Goal: Information Seeking & Learning: Learn about a topic

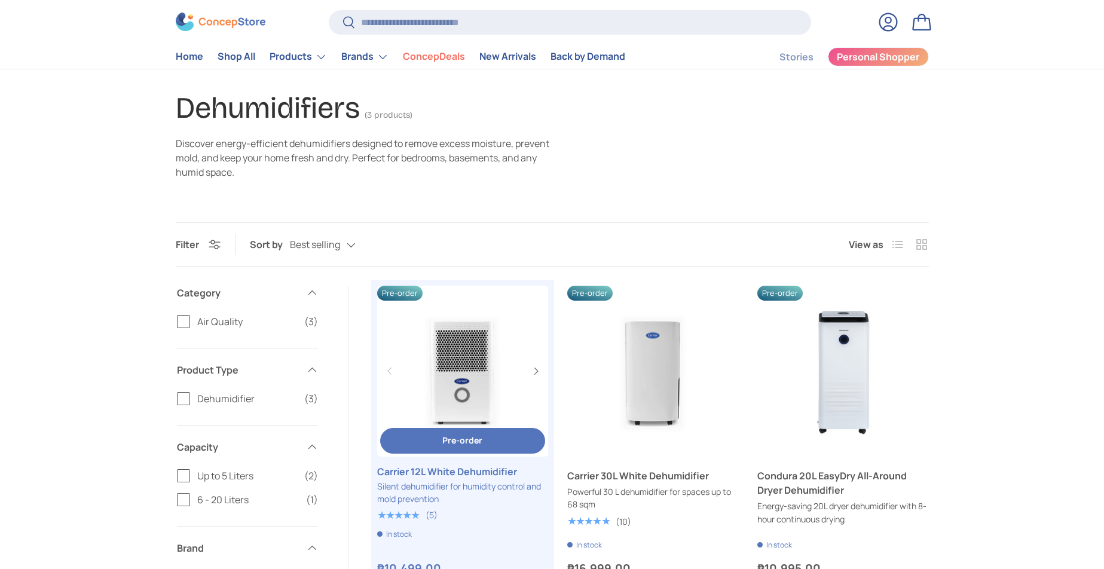
scroll to position [120, 0]
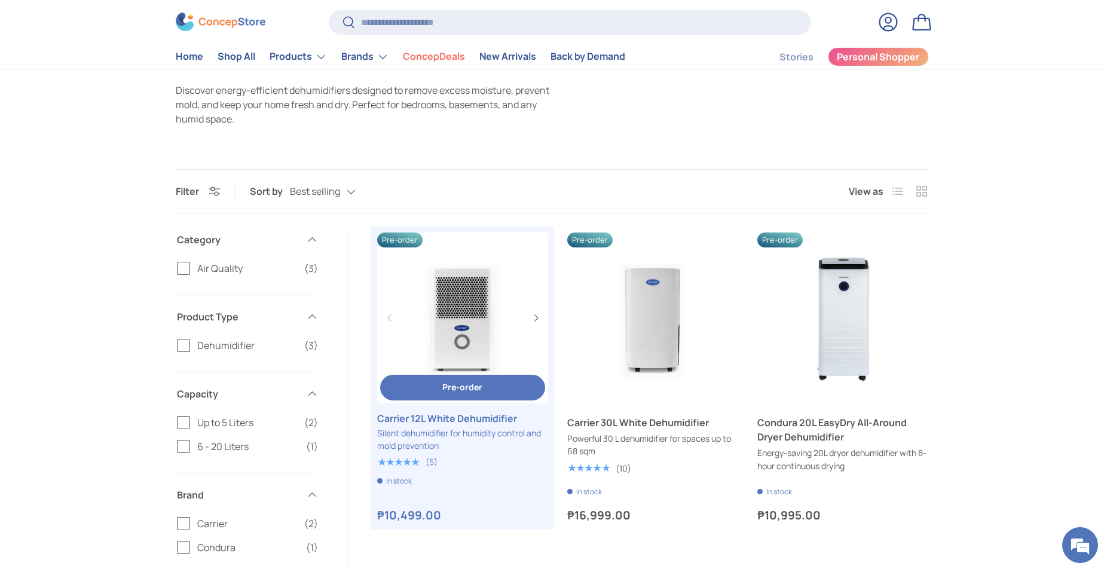
drag, startPoint x: 453, startPoint y: 283, endPoint x: 457, endPoint y: 288, distance: 6.8
click at [457, 288] on link "Carrier 12L White Dehumidifier" at bounding box center [462, 318] width 171 height 171
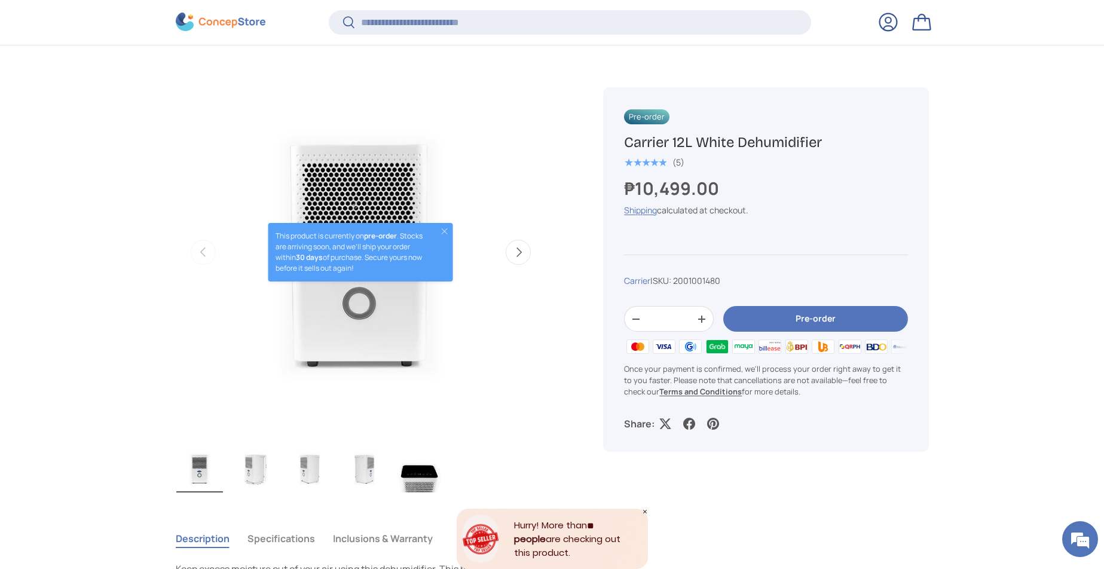
scroll to position [416, 0]
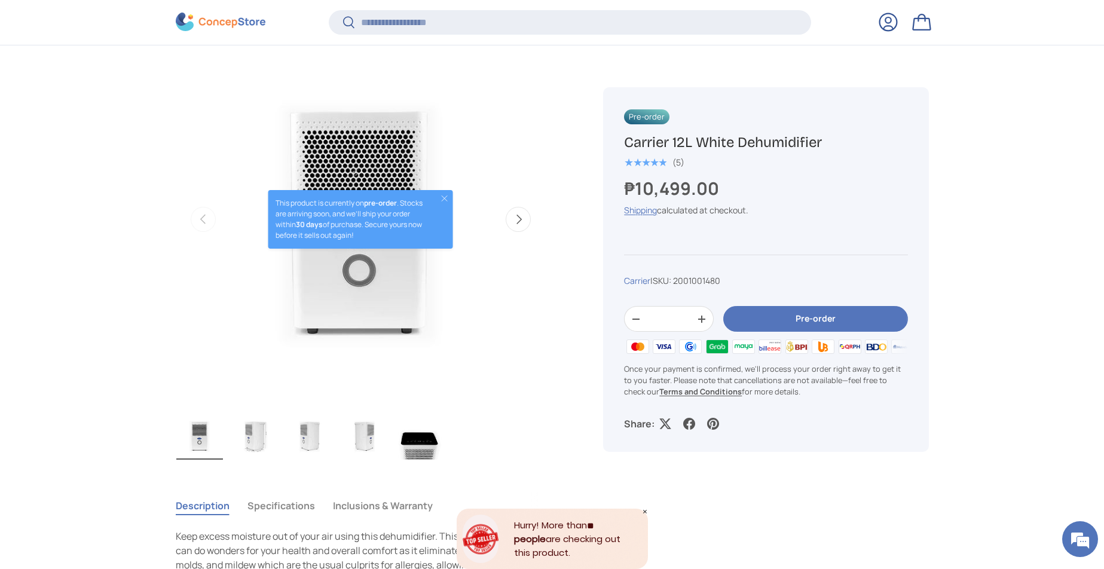
click at [258, 439] on img "Gallery Viewer" at bounding box center [254, 436] width 47 height 48
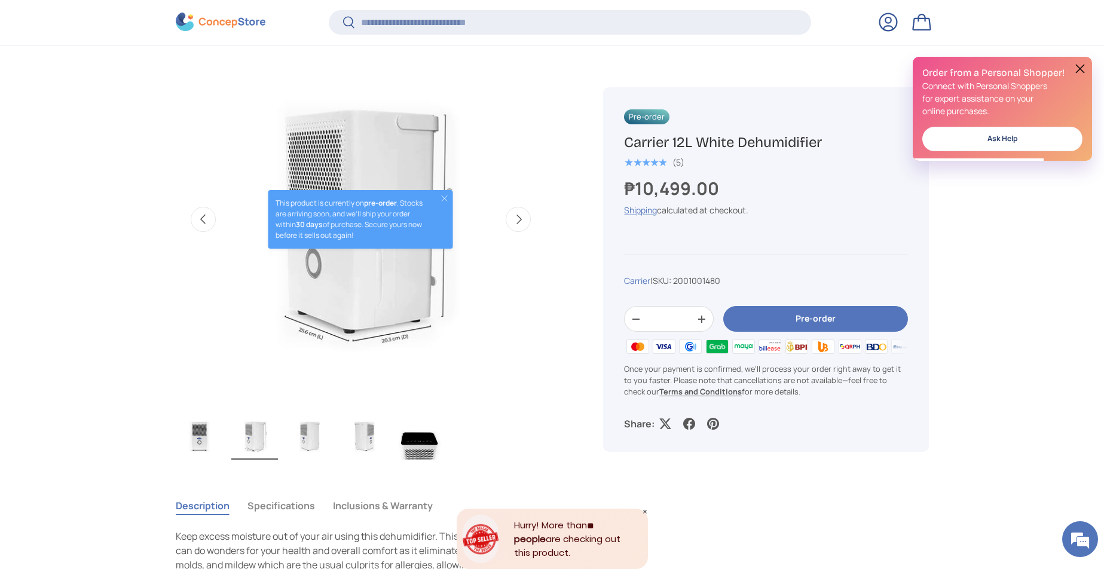
click at [442, 198] on button "Close" at bounding box center [445, 199] width 10 height 10
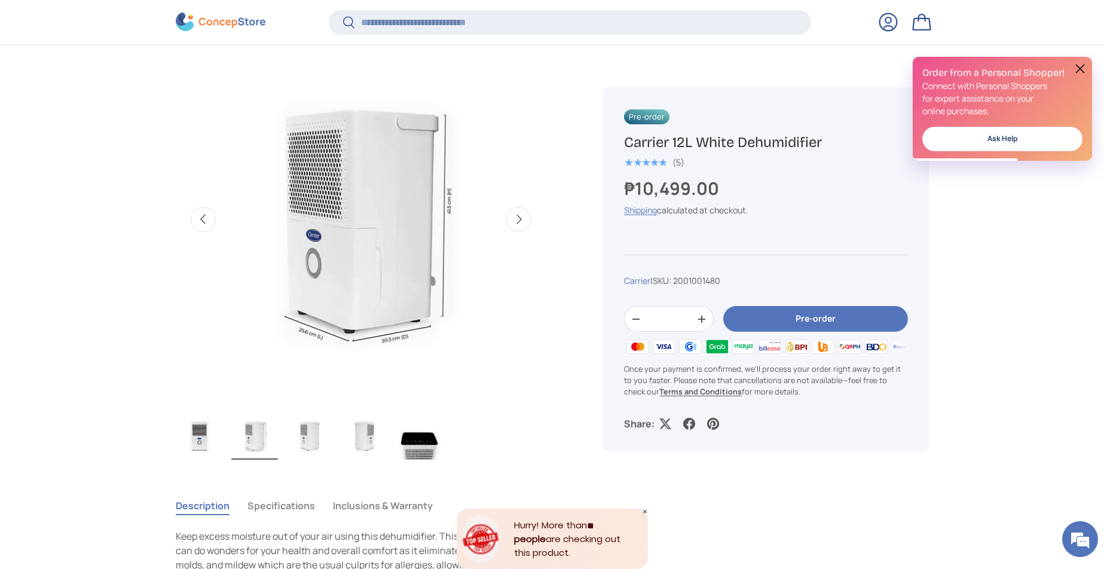
scroll to position [0, 0]
click at [1077, 67] on button at bounding box center [1080, 69] width 14 height 14
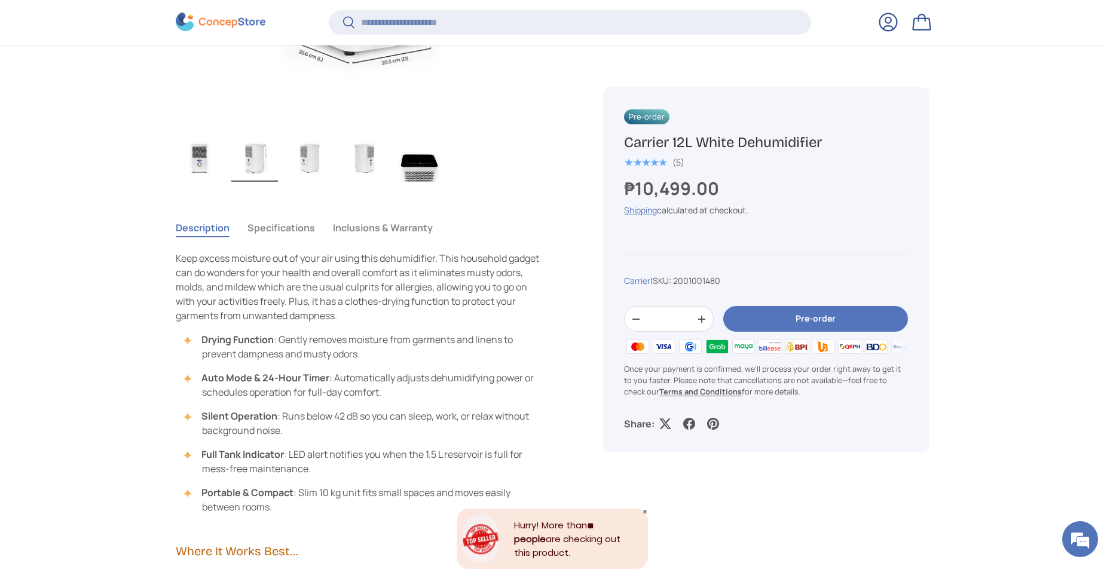
scroll to position [715, 0]
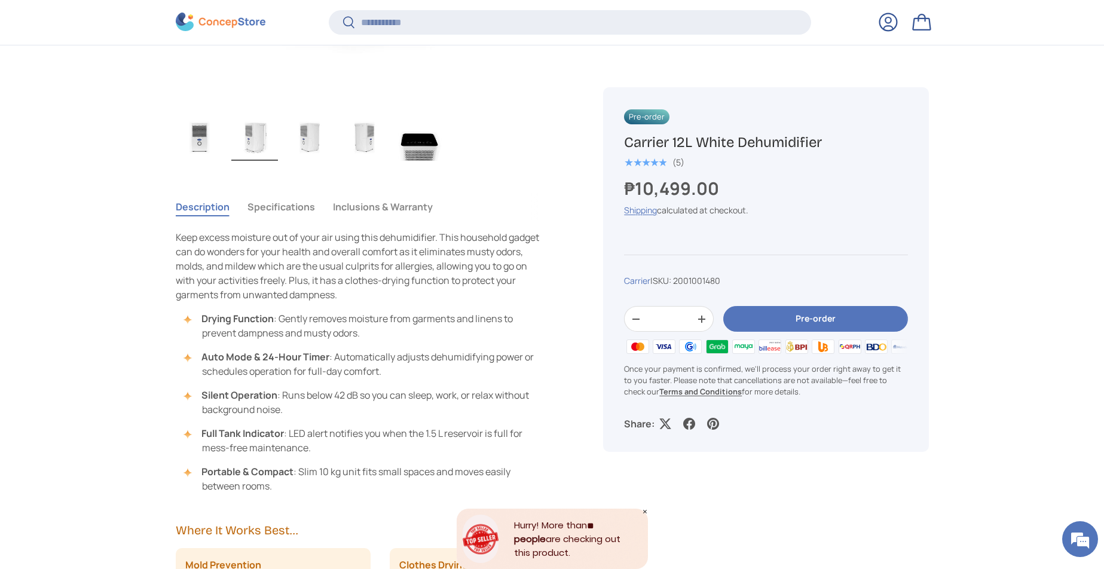
click at [251, 217] on button "Specifications" at bounding box center [282, 207] width 68 height 28
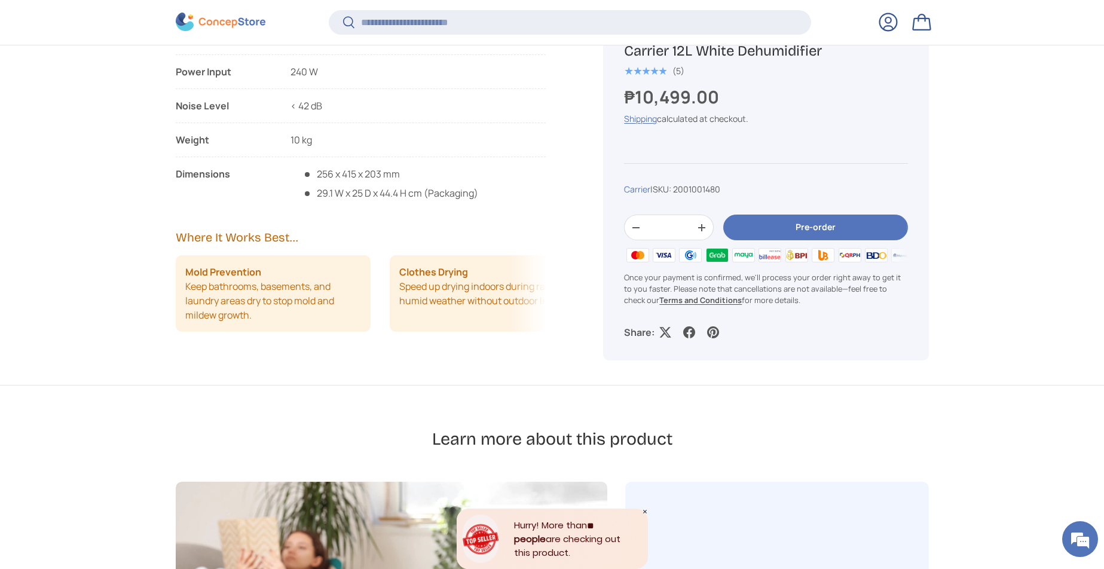
scroll to position [1134, 0]
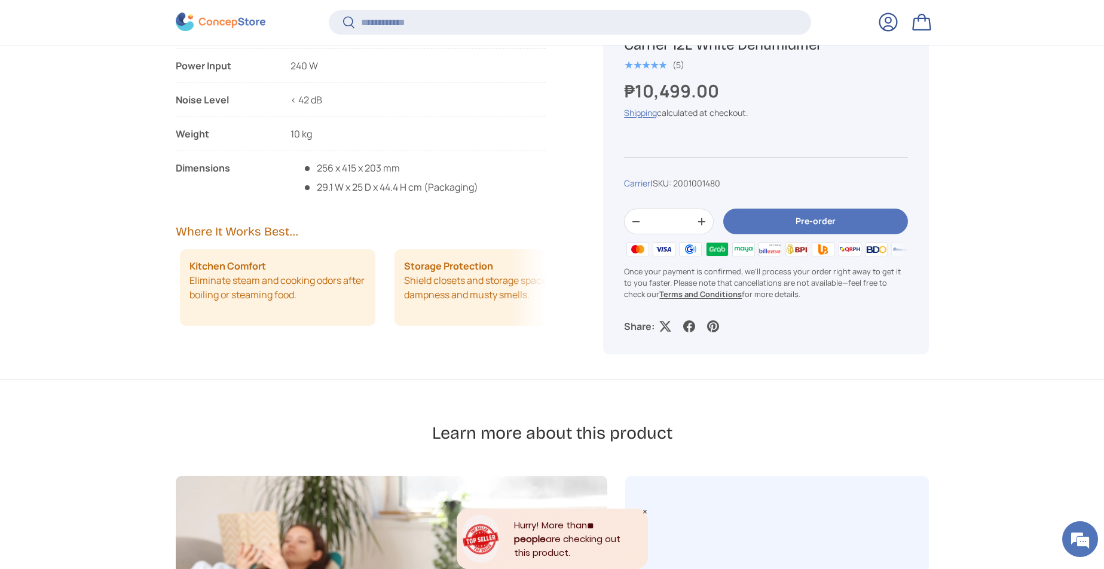
drag, startPoint x: 481, startPoint y: 293, endPoint x: 207, endPoint y: 294, distance: 273.8
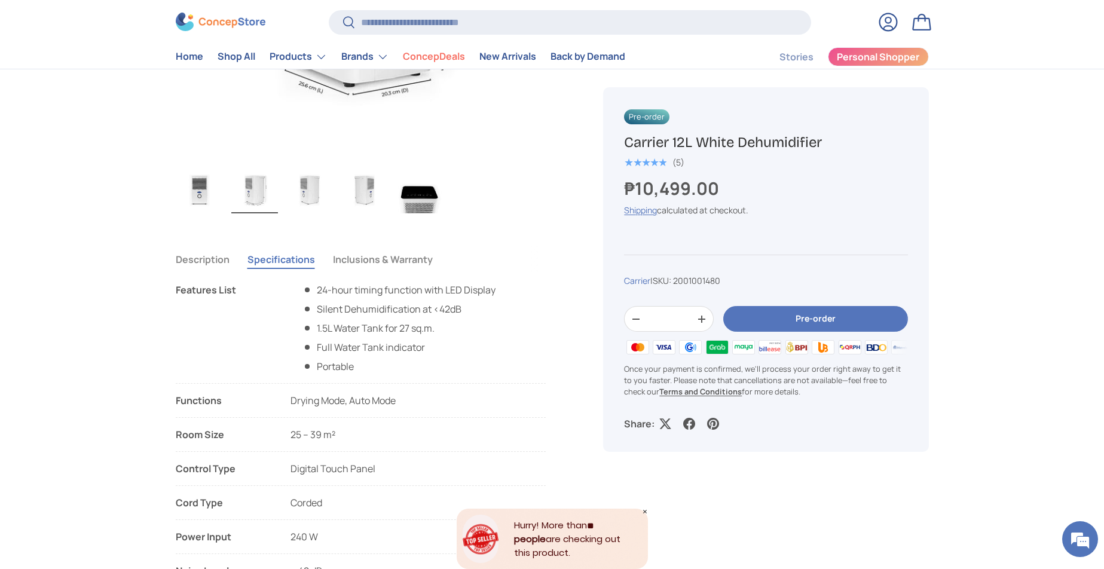
scroll to position [661, 0]
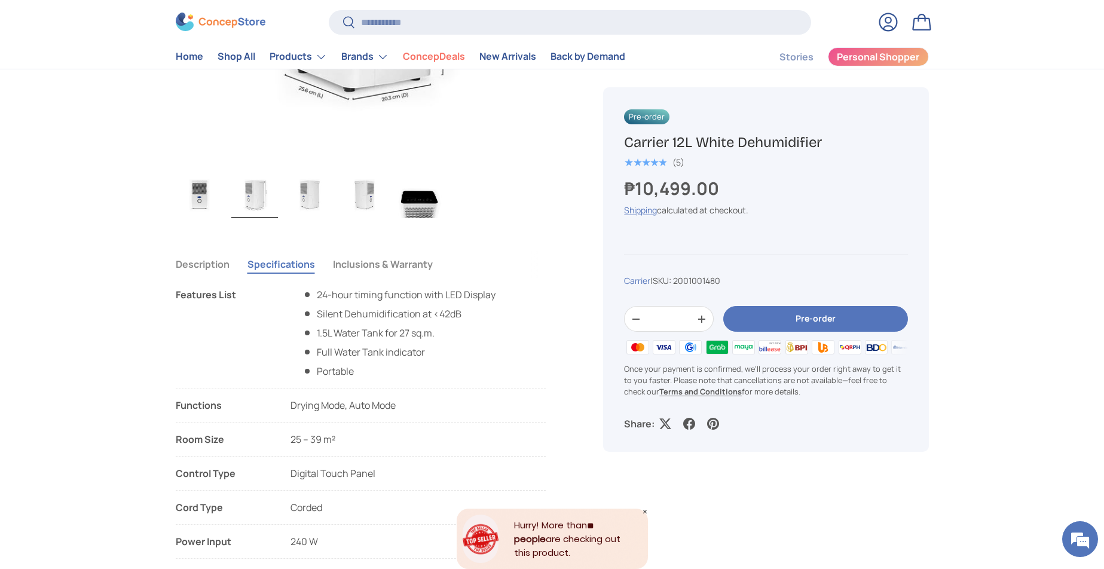
click at [353, 272] on button "Inclusions & Warranty" at bounding box center [383, 264] width 100 height 28
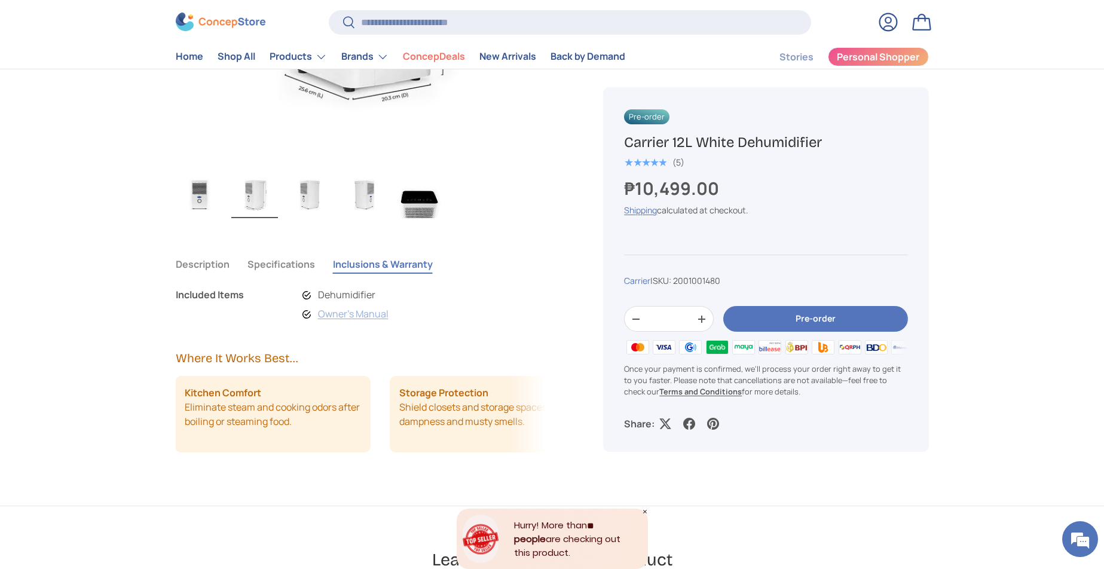
click at [353, 316] on link "Owner's Manual" at bounding box center [353, 313] width 71 height 13
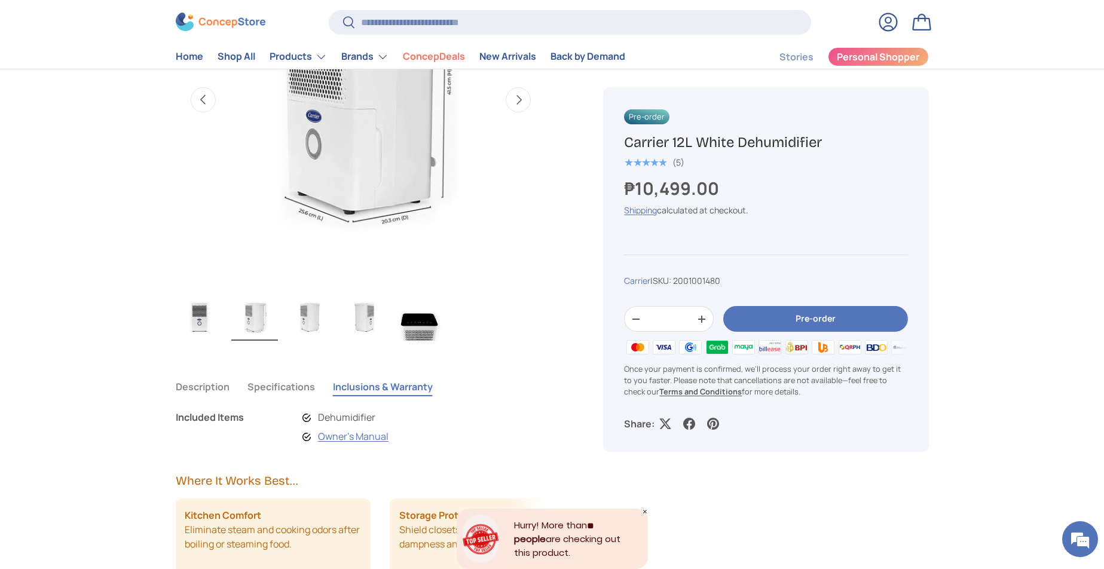
scroll to position [421, 0]
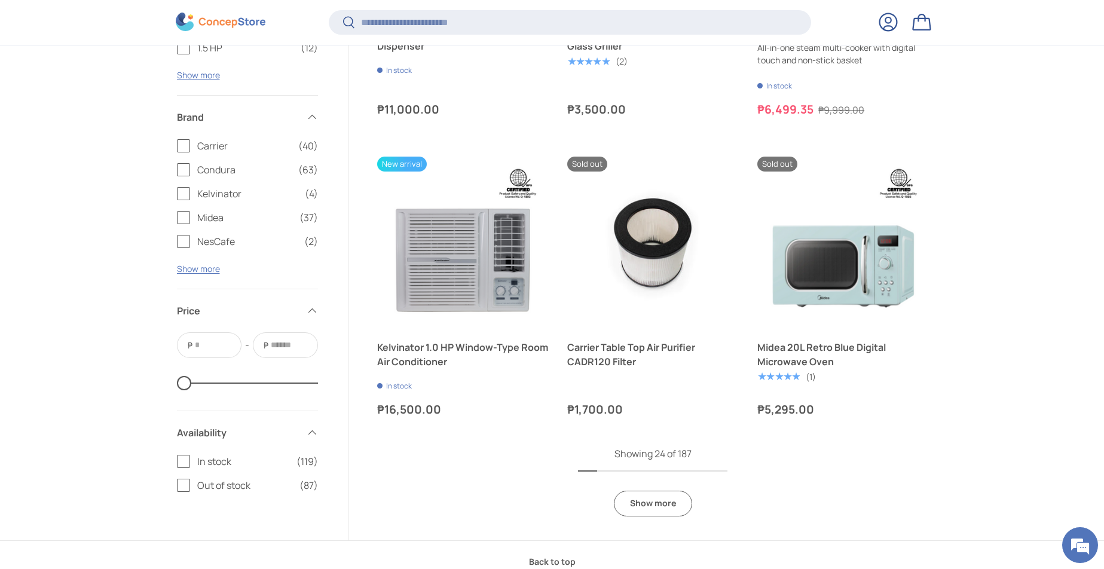
scroll to position [2568, 0]
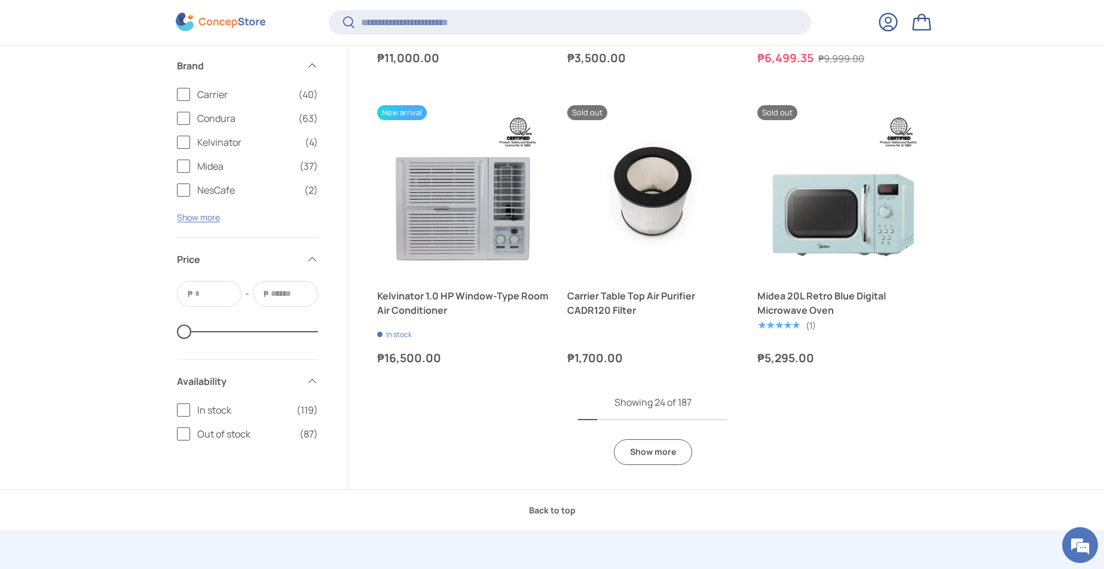
click at [686, 443] on link "Show more" at bounding box center [653, 452] width 78 height 26
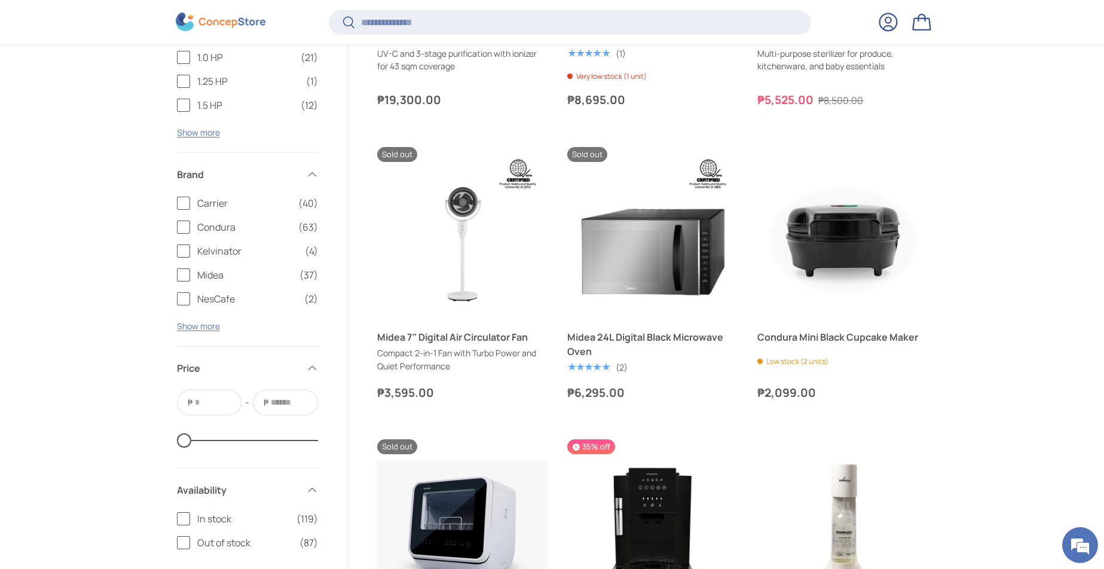
scroll to position [4242, 0]
